Goal: Transaction & Acquisition: Purchase product/service

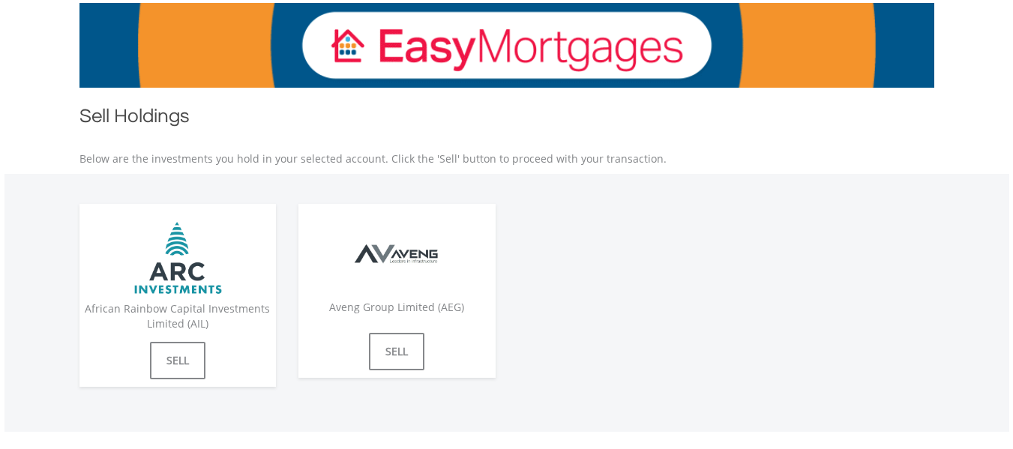
scroll to position [300, 0]
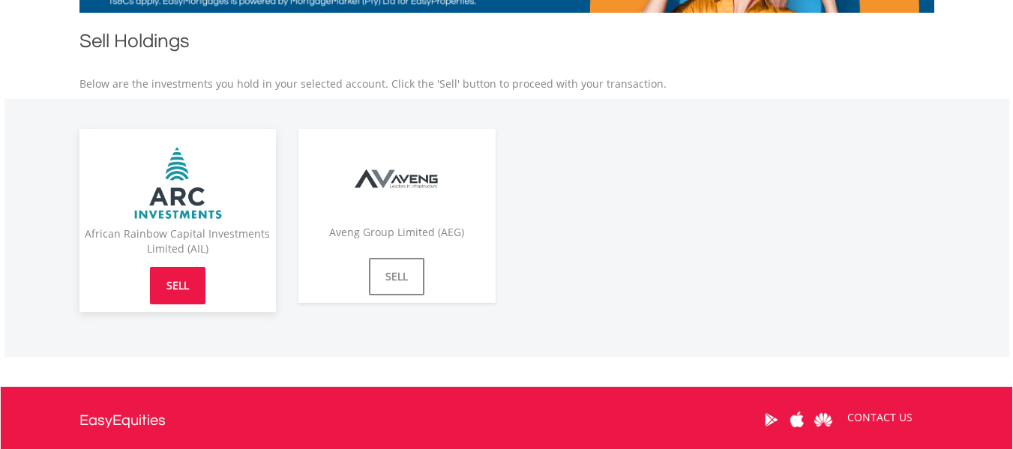
click at [187, 298] on link "SELL" at bounding box center [177, 285] width 55 height 37
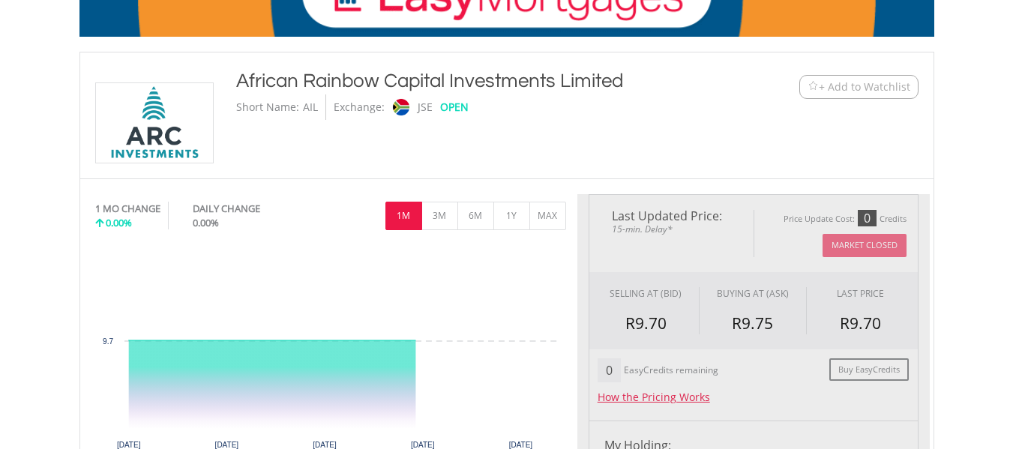
scroll to position [300, 0]
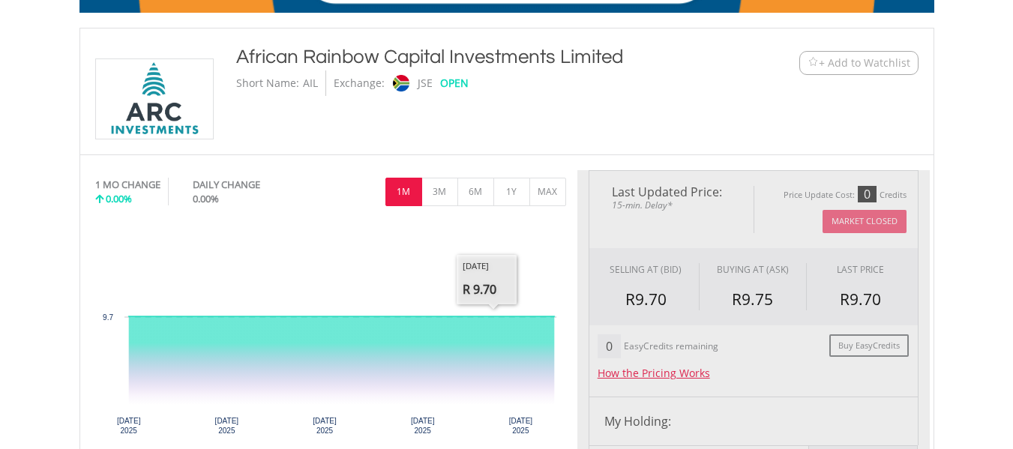
type input "******"
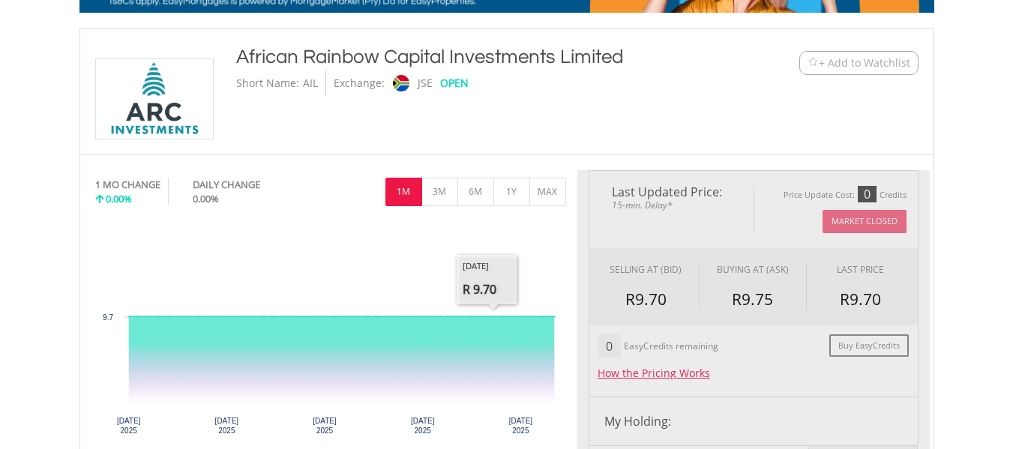
type input "******"
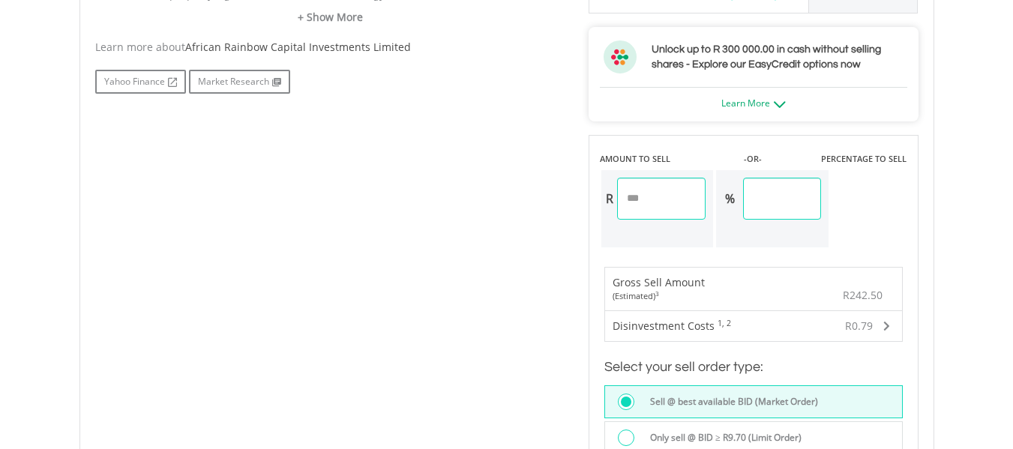
scroll to position [900, 0]
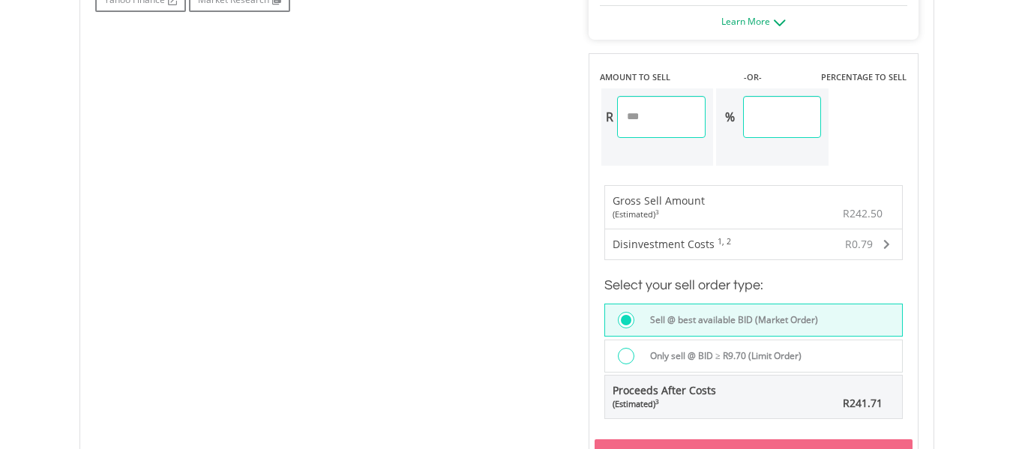
click at [624, 352] on div at bounding box center [626, 356] width 16 height 16
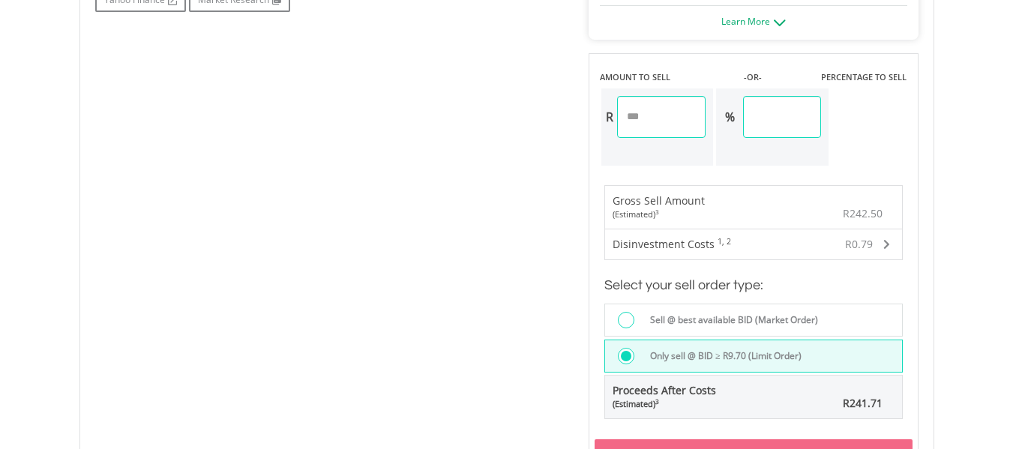
click at [693, 115] on input "******" at bounding box center [661, 117] width 89 height 42
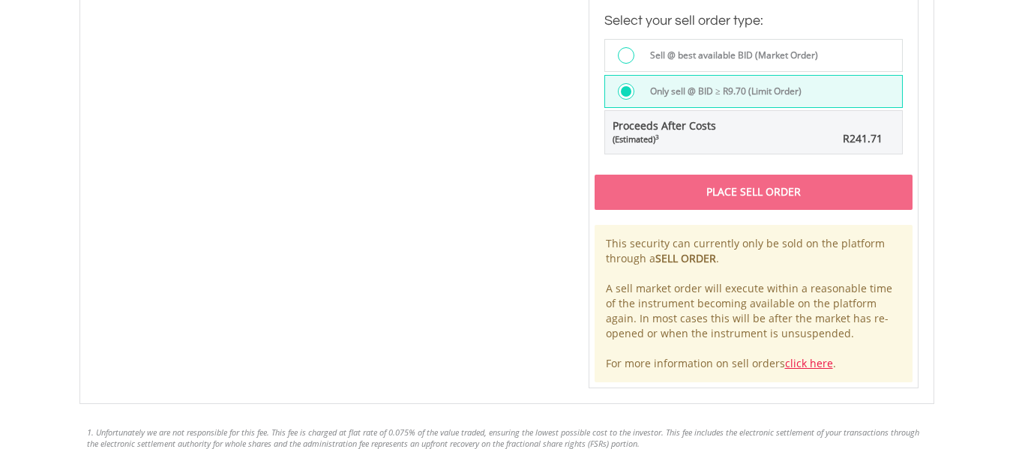
scroll to position [1200, 0]
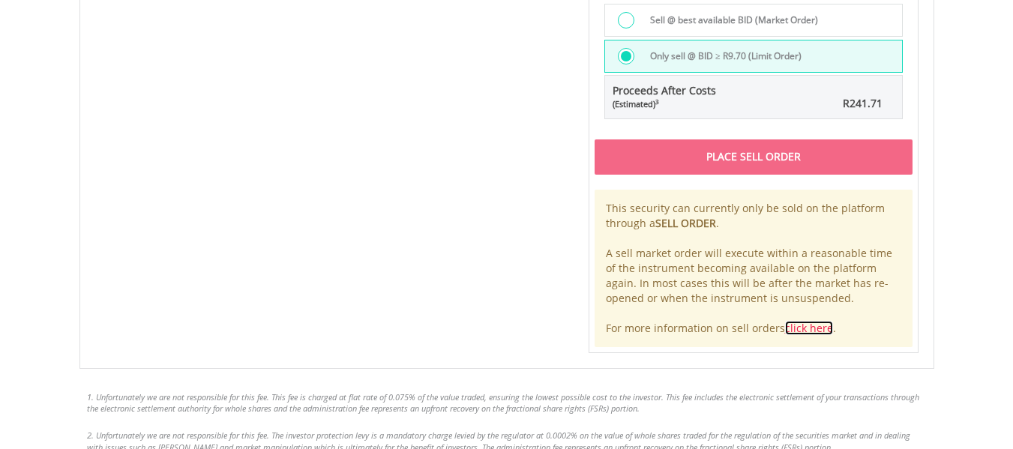
click at [799, 325] on link "click here" at bounding box center [809, 328] width 48 height 14
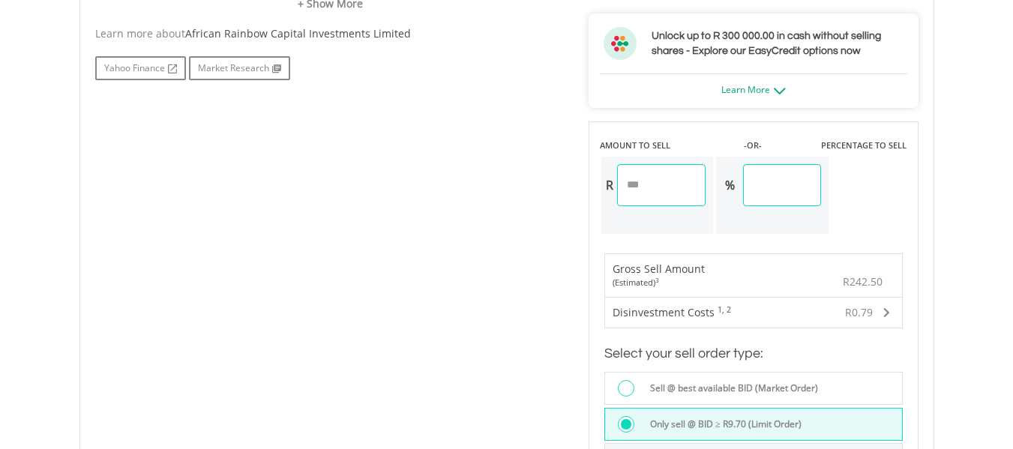
scroll to position [825, 0]
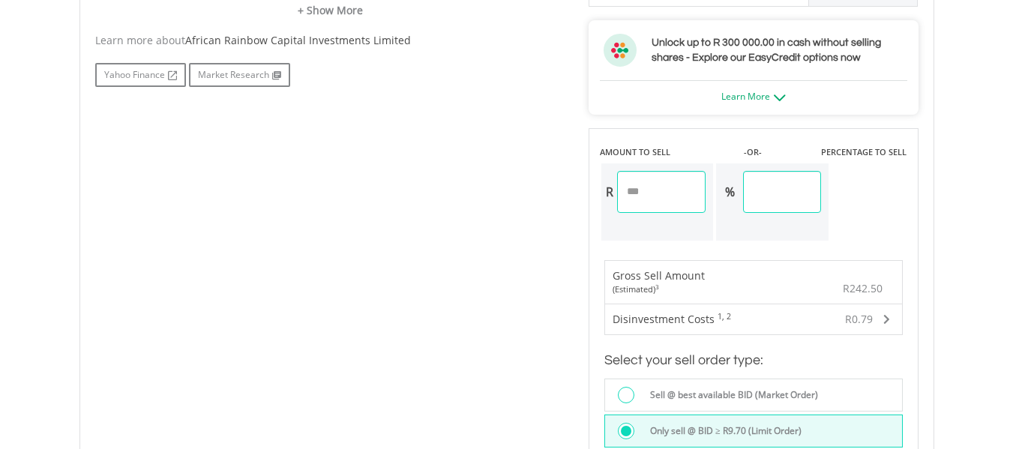
click at [741, 397] on label "Sell @ best available BID (Market Order)" at bounding box center [729, 395] width 177 height 16
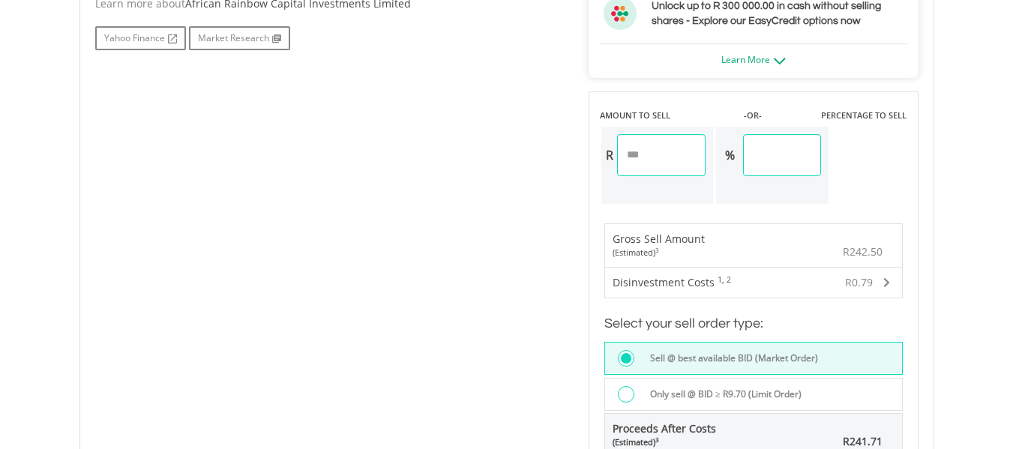
scroll to position [907, 0]
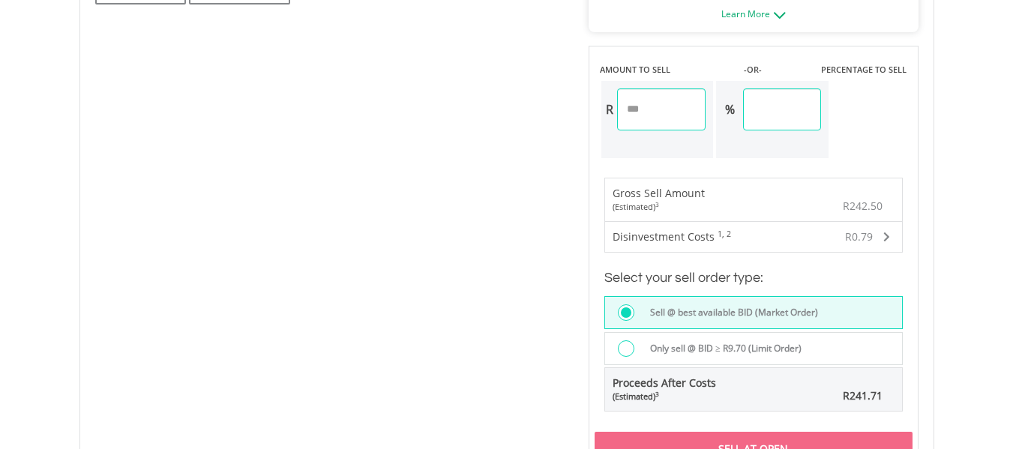
click at [880, 233] on div "R0.79" at bounding box center [833, 237] width 112 height 30
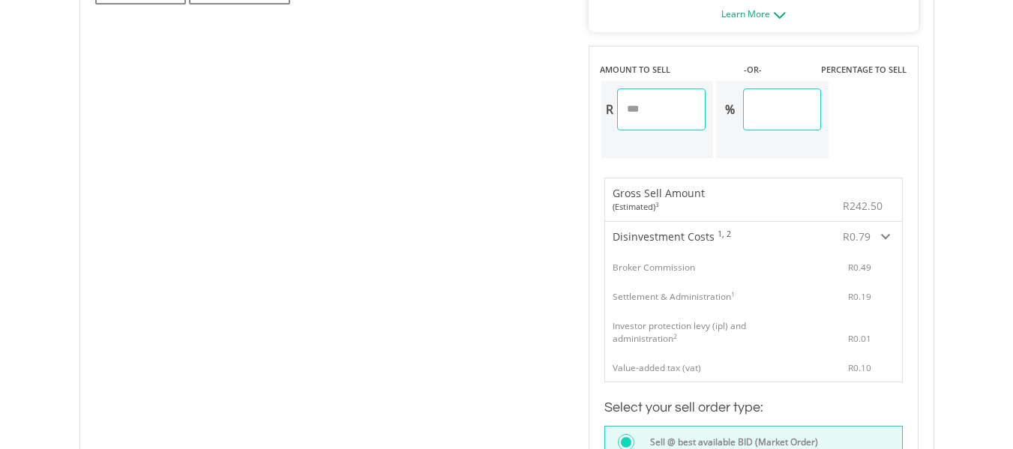
click at [889, 237] on span at bounding box center [885, 237] width 9 height 10
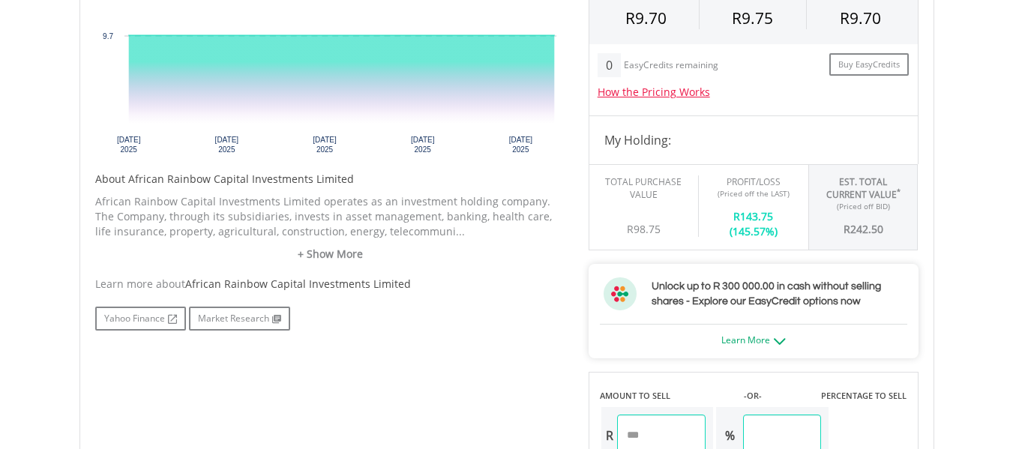
scroll to position [607, 0]
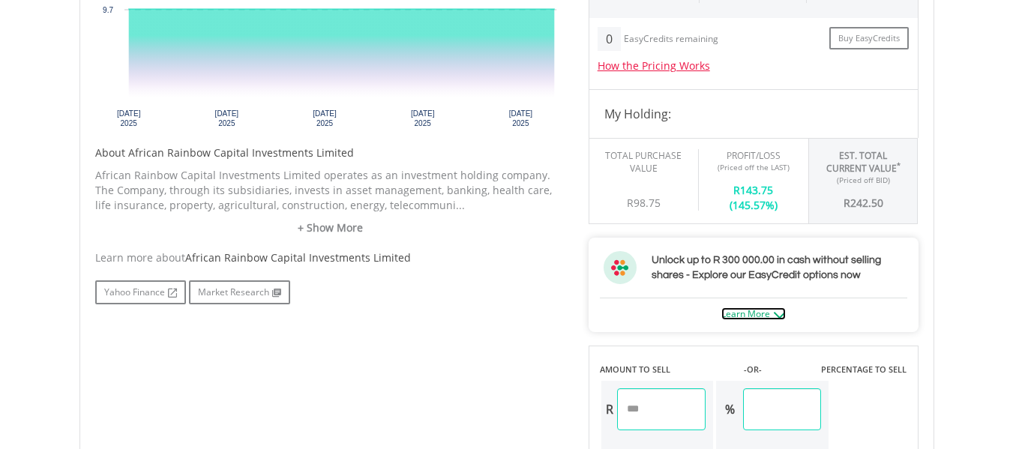
click at [783, 316] on img at bounding box center [780, 315] width 12 height 7
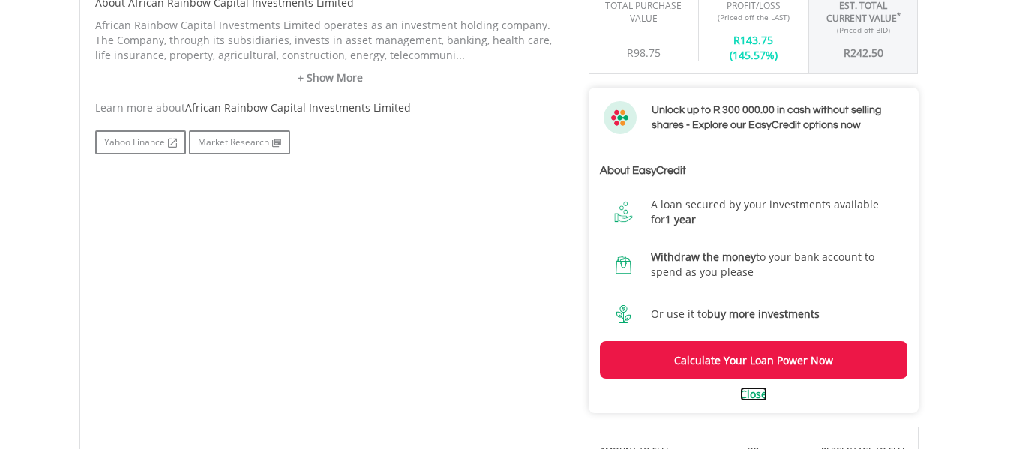
scroll to position [832, 0]
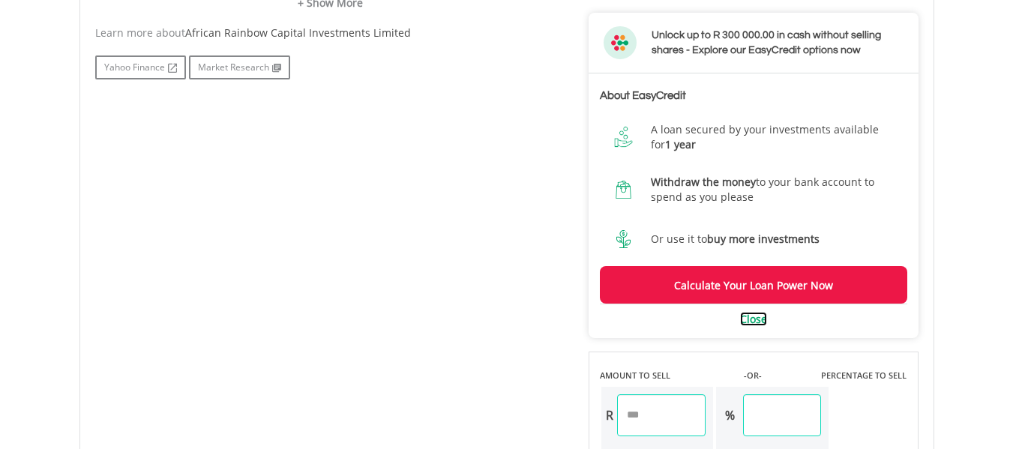
click at [760, 322] on link "Close" at bounding box center [753, 319] width 27 height 14
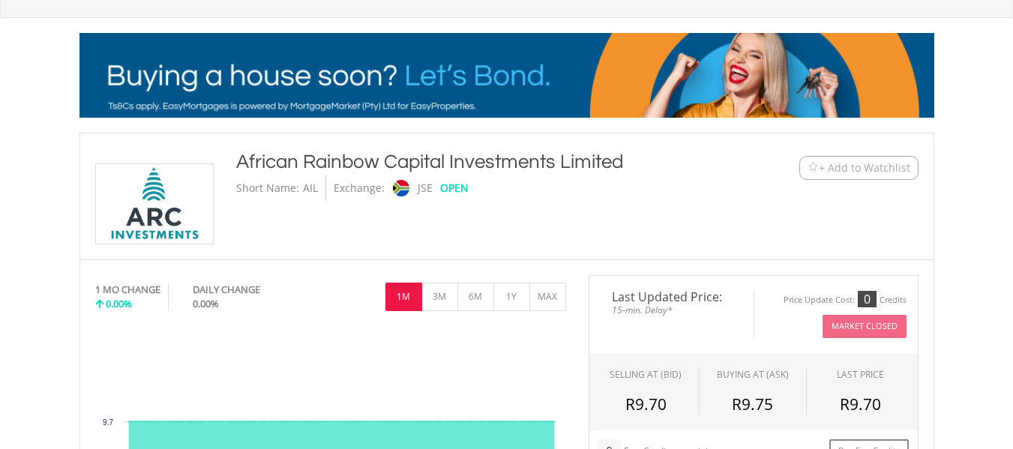
scroll to position [157, 0]
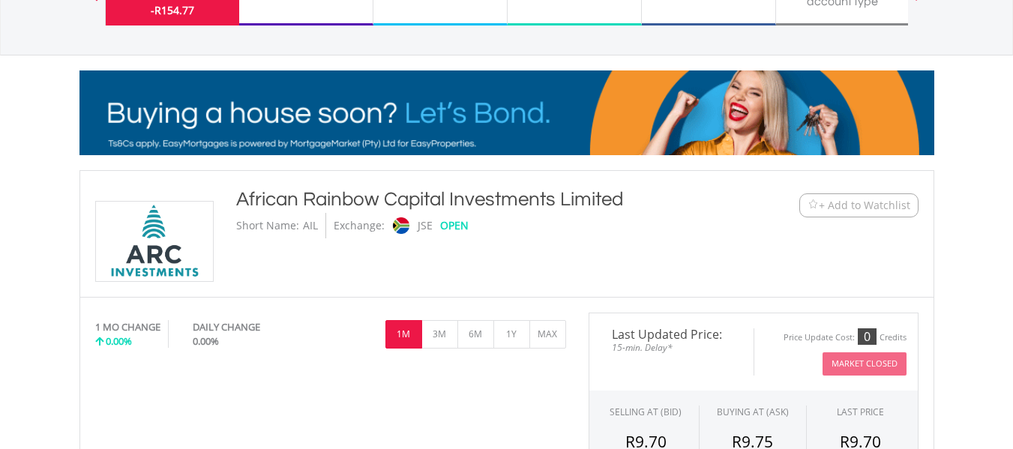
click at [223, 334] on div "DAILY CHANGE" at bounding box center [252, 327] width 118 height 14
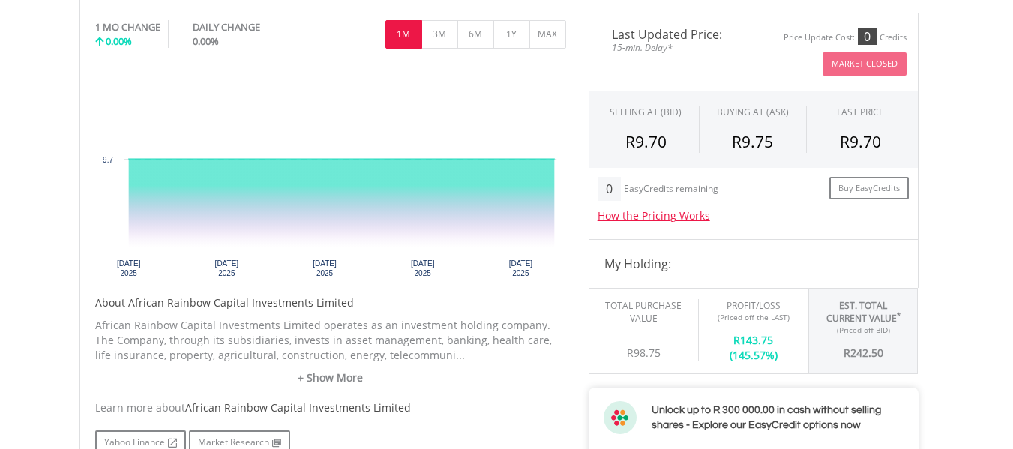
scroll to position [532, 0]
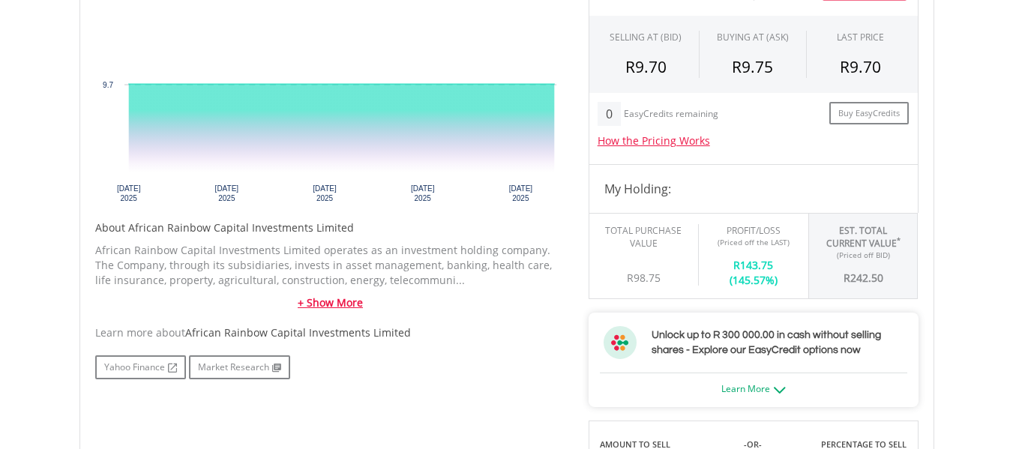
click at [336, 304] on link "+ Show More" at bounding box center [330, 302] width 471 height 15
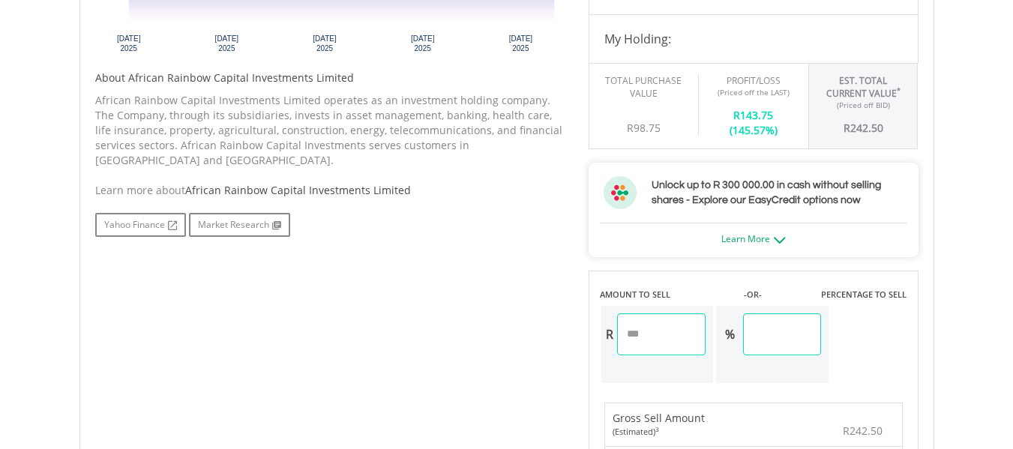
scroll to position [607, 0]
